Goal: Transaction & Acquisition: Purchase product/service

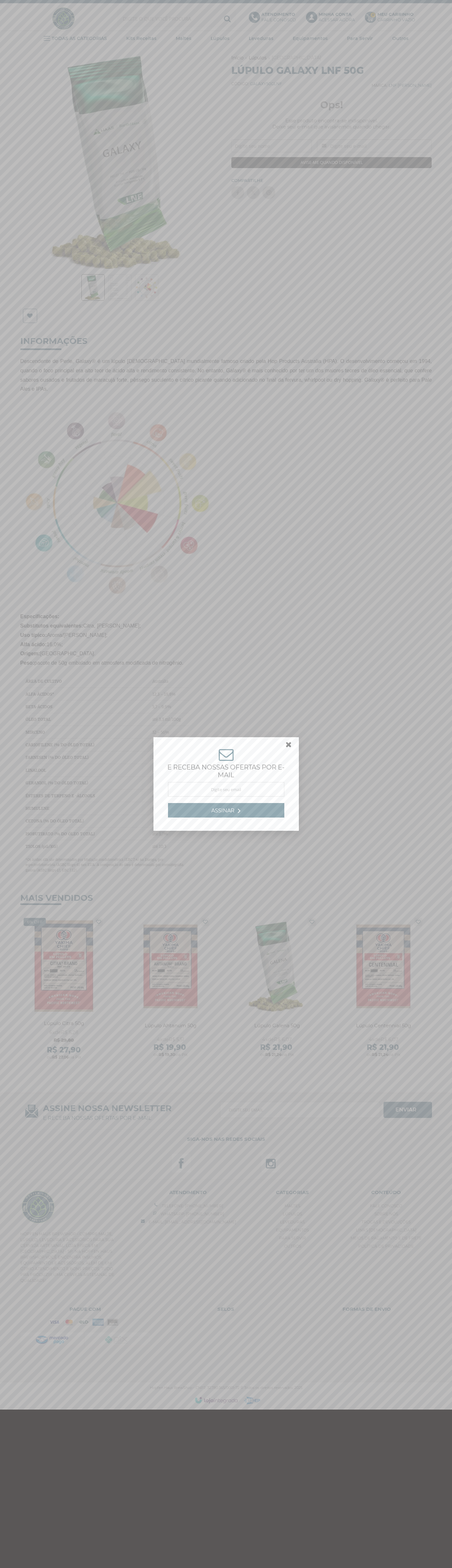
click at [289, 746] on link at bounding box center [291, 746] width 12 height 12
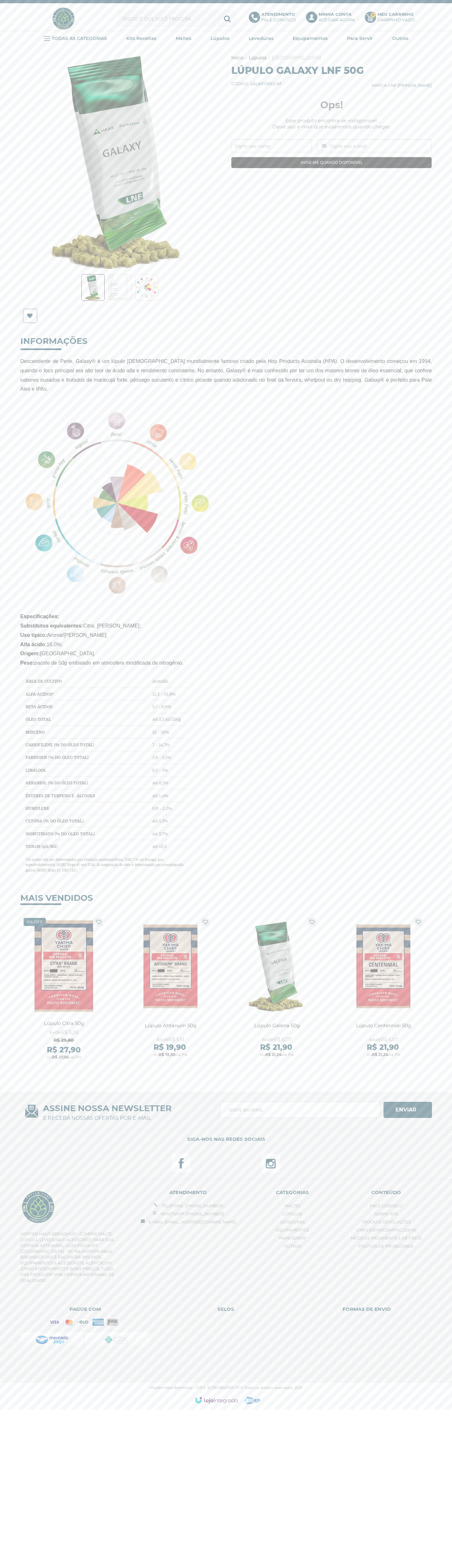
click at [190, 29] on div "Olá, Minha conta Meus pedidos Meus favoritos Sair Bem-vindo, identifique-se par…" at bounding box center [225, 19] width 411 height 24
click at [422, 1206] on li "Fale Conosco" at bounding box center [386, 1205] width 75 height 8
click at [331, 1411] on html "Fale Conosco Telefone: (18) 99755-8853 Whatsapp: (18) 99755-8853 Fale Conosco M…" at bounding box center [226, 705] width 452 height 1411
click at [30, 1061] on div "Lúpulo Citra 50g CITRA 6x de R$ 5,28 R$ 29,80 R$ 27,90 ou R$ 27,06 via Pix 1 Ve…" at bounding box center [64, 990] width 91 height 150
